Goal: Task Accomplishment & Management: Complete application form

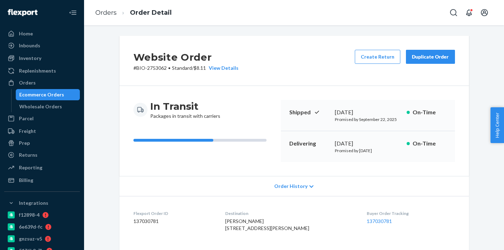
click at [63, 93] on div "Ecommerce Orders" at bounding box center [47, 95] width 63 height 10
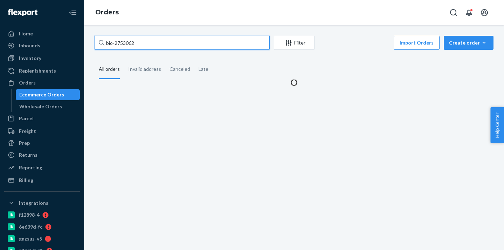
click at [128, 43] on input "bio-2753062" at bounding box center [182, 43] width 175 height 14
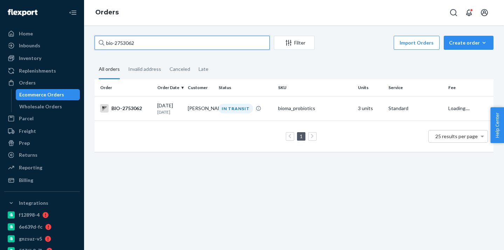
paste input "532"
type input "bio-2755322"
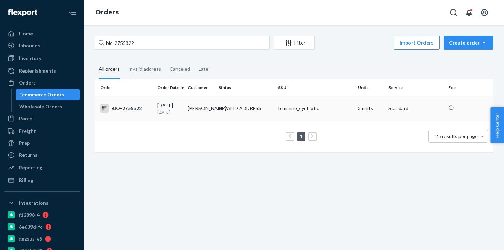
click at [203, 108] on td "[PERSON_NAME]" at bounding box center [200, 108] width 30 height 25
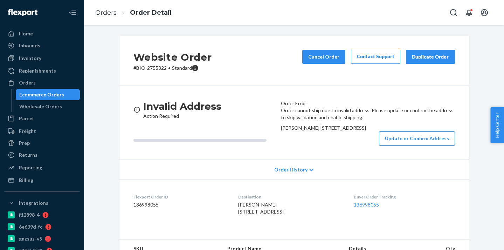
click at [404, 145] on button "Update or Confirm Address" at bounding box center [417, 138] width 76 height 14
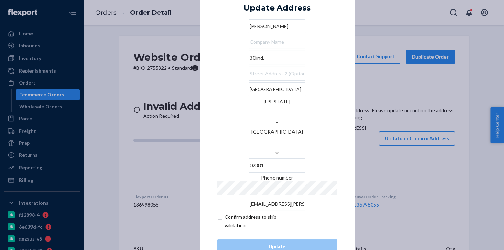
drag, startPoint x: 259, startPoint y: 119, endPoint x: 215, endPoint y: 119, distance: 43.8
click at [215, 119] on div "× Update Address [PERSON_NAME][STREET_ADDRESS][US_STATE] Phone number [EMAIL_AD…" at bounding box center [277, 125] width 155 height 292
drag, startPoint x: 248, startPoint y: 78, endPoint x: 196, endPoint y: 78, distance: 52.2
click at [196, 78] on div "× Update Address [PERSON_NAME][STREET_ADDRESS][US_STATE] Phone number [EMAIL_AD…" at bounding box center [252, 125] width 504 height 250
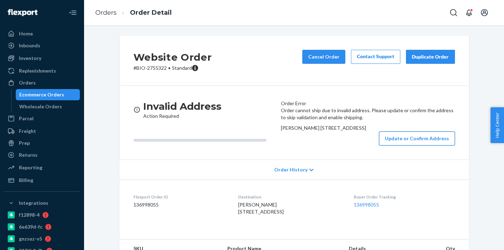
click at [387, 145] on button "Update or Confirm Address" at bounding box center [417, 138] width 76 height 14
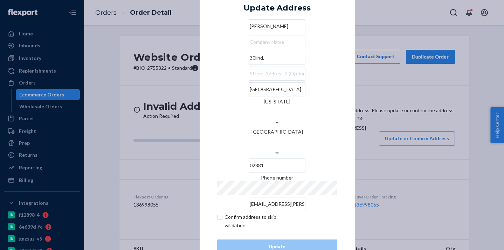
drag, startPoint x: 242, startPoint y: 80, endPoint x: 221, endPoint y: 80, distance: 21.4
click at [249, 65] on input "30lind," at bounding box center [277, 58] width 57 height 14
paste input "Linden Drive"
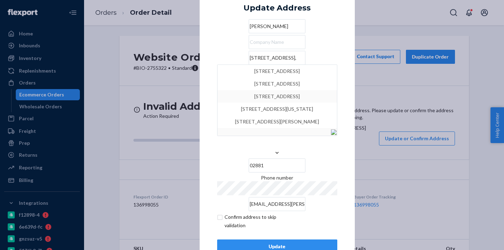
type input "[STREET_ADDRESS],"
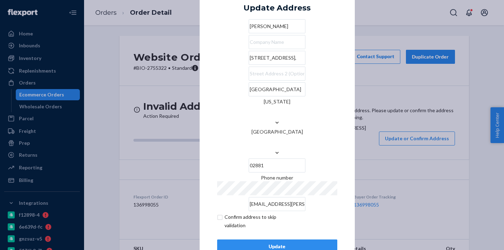
click at [345, 109] on div "× Update Address [PERSON_NAME] [STREET_ADDRESS][US_STATE] Phone number [EMAIL_A…" at bounding box center [277, 125] width 155 height 292
click at [249, 96] on input "[GEOGRAPHIC_DATA]" at bounding box center [277, 89] width 57 height 14
type input "[GEOGRAPHIC_DATA]"
click at [277, 243] on div "Update" at bounding box center [277, 246] width 108 height 7
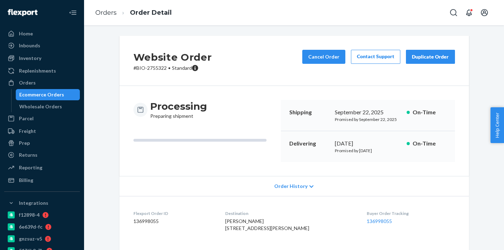
click at [67, 94] on div "Ecommerce Orders" at bounding box center [47, 95] width 63 height 10
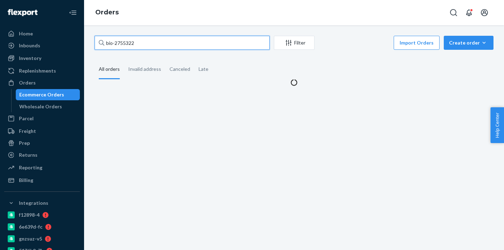
click at [126, 43] on input "bio-2755322" at bounding box center [182, 43] width 175 height 14
paste input "09493"
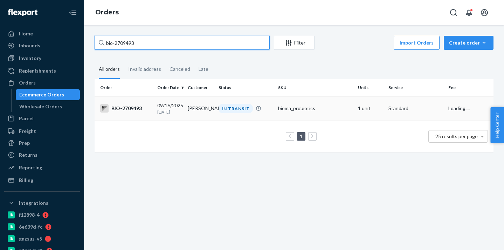
type input "bio-2709493"
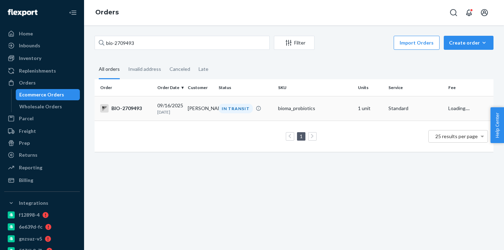
click at [180, 100] on td "[DATE] [DATE]" at bounding box center [170, 108] width 30 height 25
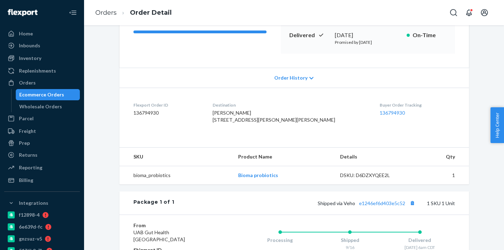
scroll to position [153, 0]
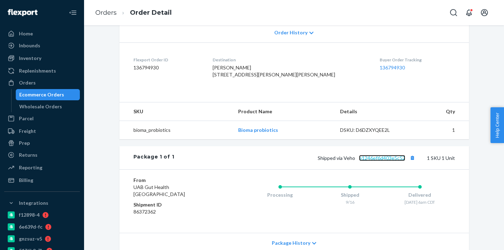
click at [386, 161] on link "e1246ef6d403e5c52" at bounding box center [382, 158] width 46 height 6
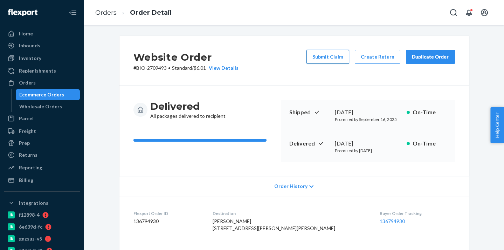
click at [329, 60] on button "Submit Claim" at bounding box center [328, 57] width 43 height 14
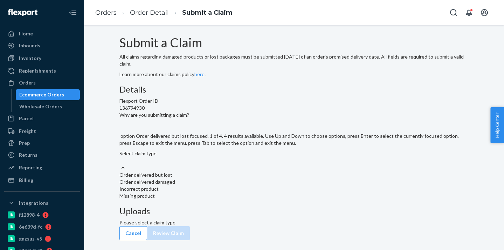
click at [248, 164] on div "Select claim type" at bounding box center [294, 157] width 350 height 14
click at [120, 164] on input "Why are you submitting a claim? option Order delivered but lost focused, 1 of 4…" at bounding box center [119, 160] width 1 height 7
click at [219, 178] on div "Order delivered but lost" at bounding box center [294, 174] width 350 height 7
click at [120, 164] on input "Why are you submitting a claim? option Order delivered but lost focused, 1 of 4…" at bounding box center [119, 160] width 1 height 7
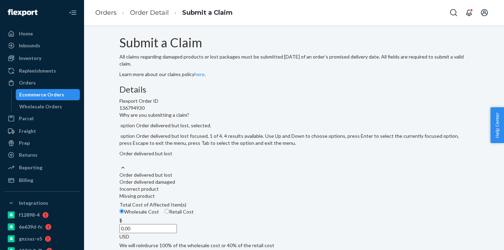
click at [228, 164] on div "Order delivered but lost" at bounding box center [294, 157] width 350 height 14
click at [120, 164] on input "Why are you submitting a claim? option Order delivered but lost, selected. opti…" at bounding box center [119, 160] width 1 height 7
click at [206, 178] on div "Order delivered but lost" at bounding box center [294, 174] width 350 height 7
click at [120, 164] on input "Why are you submitting a claim? option Order delivered but lost, selected. opti…" at bounding box center [119, 160] width 1 height 7
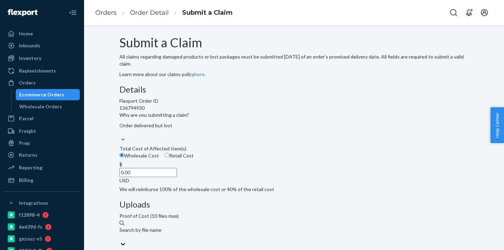
click at [177, 177] on input "0.00" at bounding box center [147, 172] width 57 height 9
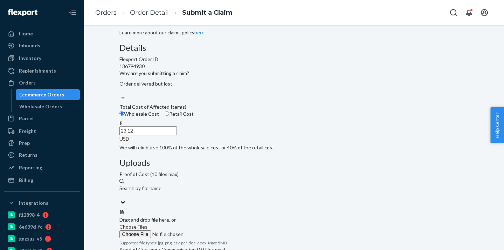
scroll to position [48, 0]
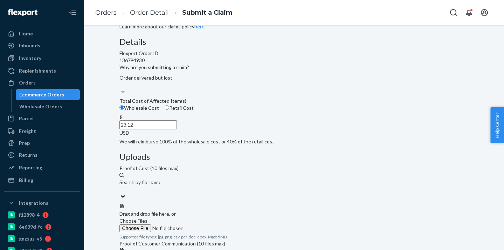
click at [148, 218] on span "Choose Files" at bounding box center [133, 221] width 28 height 6
click at [215, 224] on input "Choose Files" at bounding box center [166, 228] width 95 height 8
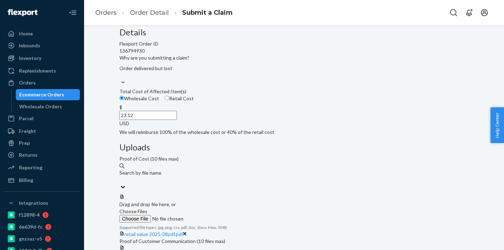
scroll to position [56, 0]
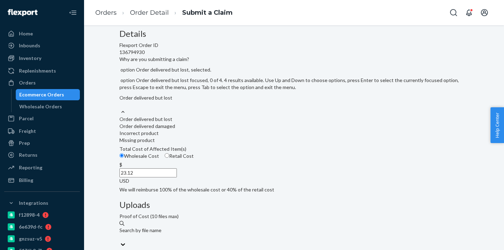
click at [207, 123] on div "Order delivered but lost" at bounding box center [294, 119] width 350 height 7
click at [120, 108] on input "Why are you submitting a claim? option Order delivered but lost, selected. opti…" at bounding box center [119, 104] width 1 height 7
click at [221, 108] on div "Order delivered but lost" at bounding box center [294, 101] width 350 height 14
click at [120, 108] on input "Why are you submitting a claim? option Order delivered but lost, selected. opti…" at bounding box center [119, 104] width 1 height 7
click at [212, 123] on div "Order delivered but lost" at bounding box center [294, 119] width 350 height 7
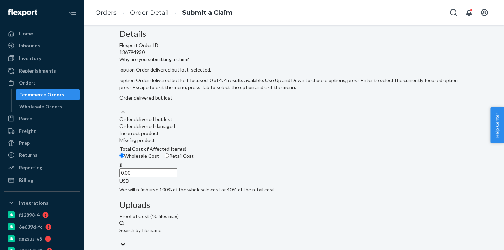
click at [120, 108] on input "Why are you submitting a claim? option Order delivered but lost, selected. opti…" at bounding box center [119, 104] width 1 height 7
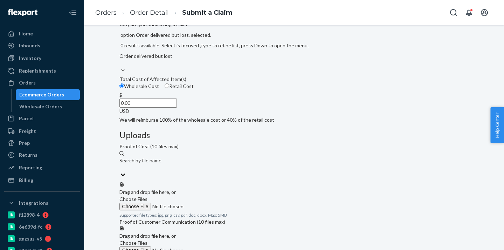
scroll to position [98, 0]
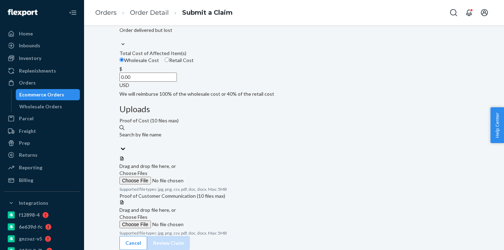
click at [148, 214] on span "Choose Files" at bounding box center [133, 217] width 28 height 6
click at [215, 220] on input "Choose Files" at bounding box center [166, 224] width 95 height 8
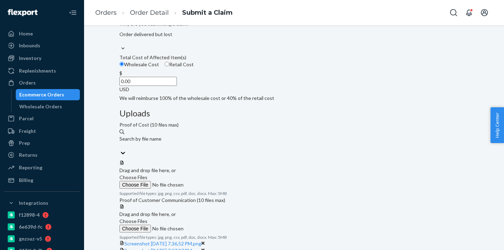
scroll to position [81, 0]
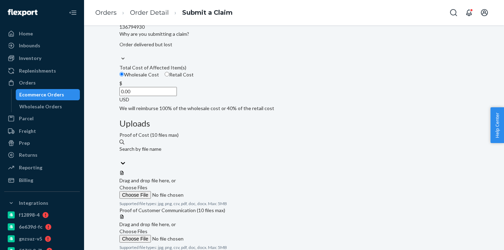
click at [177, 96] on input "0.00" at bounding box center [147, 91] width 57 height 9
type input "23.12"
click at [148, 184] on span "Choose Files" at bounding box center [133, 187] width 28 height 6
click at [215, 191] on input "Choose Files" at bounding box center [166, 195] width 95 height 8
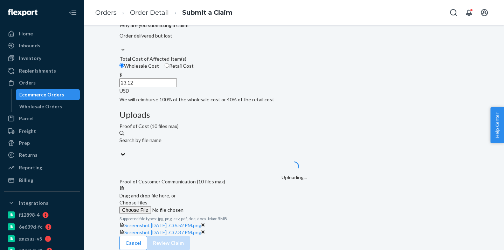
scroll to position [160, 0]
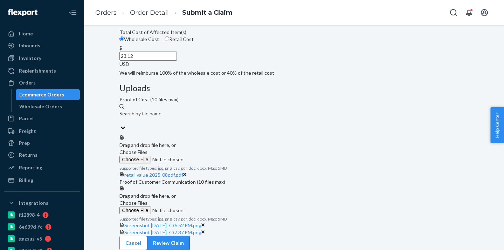
click at [190, 236] on button "Review Claim" at bounding box center [168, 243] width 43 height 14
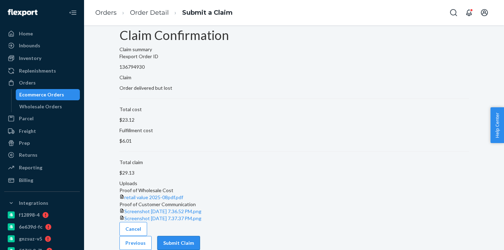
click at [200, 238] on button "Submit Claim" at bounding box center [178, 243] width 43 height 14
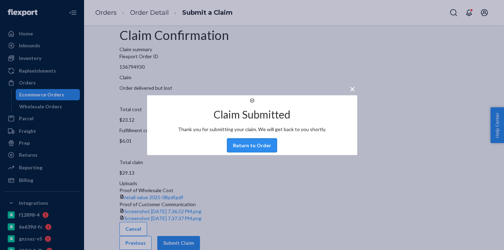
click at [258, 150] on button "Return to Order" at bounding box center [252, 145] width 50 height 14
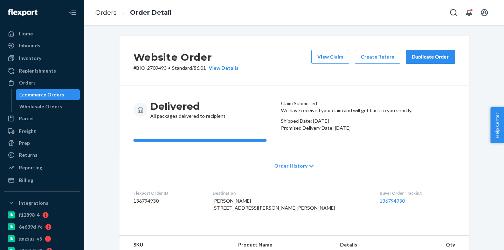
click at [57, 92] on div "Ecommerce Orders" at bounding box center [41, 94] width 45 height 7
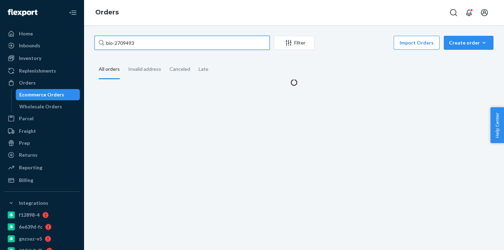
click at [129, 44] on input "bio-2709493" at bounding box center [182, 43] width 175 height 14
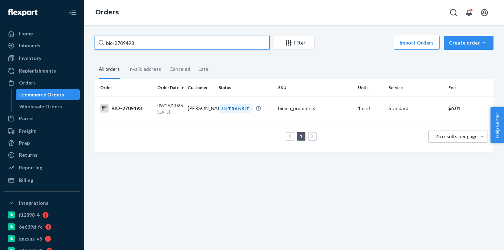
paste input "[EMAIL_ADDRESS][DOMAIN_NAME]"
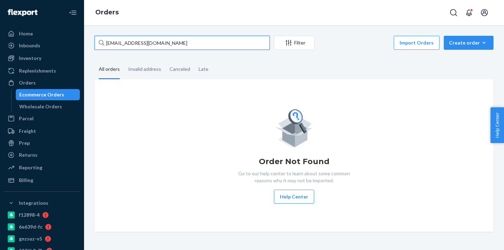
type input "[EMAIL_ADDRESS][DOMAIN_NAME]"
